Goal: Information Seeking & Learning: Learn about a topic

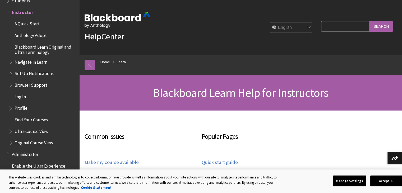
click at [357, 27] on input "Search Query" at bounding box center [345, 26] width 48 height 10
type input "book"
click at [375, 26] on input "Search" at bounding box center [381, 26] width 24 height 10
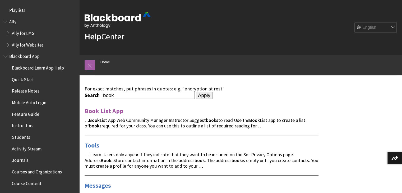
click at [98, 114] on link "Book List App" at bounding box center [103, 111] width 39 height 8
click at [23, 125] on span "Instructors" at bounding box center [22, 124] width 21 height 7
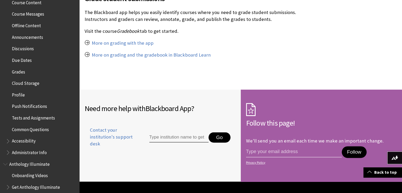
scroll to position [184, 0]
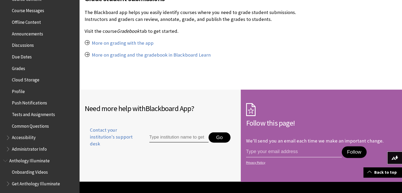
click at [34, 125] on span "Common Questions" at bounding box center [30, 124] width 37 height 7
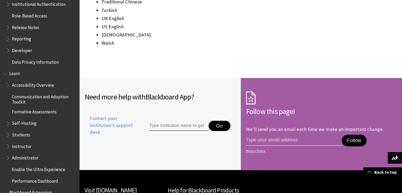
scroll to position [389, 0]
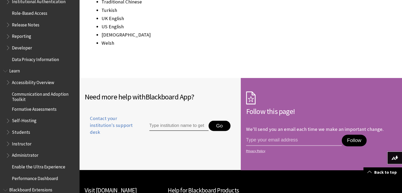
click at [19, 143] on span "Instructor" at bounding box center [22, 142] width 20 height 7
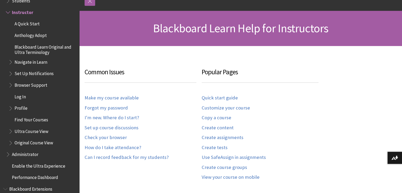
scroll to position [71, 0]
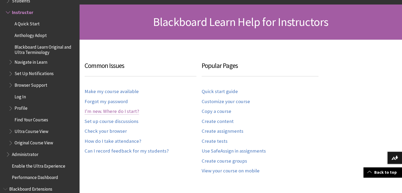
click at [117, 110] on link "I'm new. Where do I start?" at bounding box center [111, 111] width 54 height 6
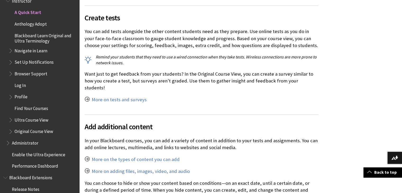
scroll to position [1607, 0]
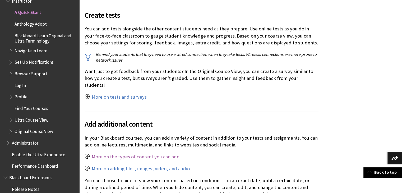
click at [113, 153] on link "More on the types of content you can add" at bounding box center [136, 156] width 88 height 6
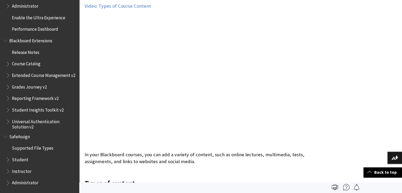
scroll to position [1134, 0]
